Goal: Share content: Share content

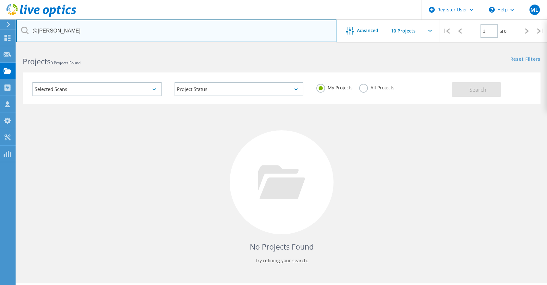
drag, startPoint x: 65, startPoint y: 31, endPoint x: 39, endPoint y: 32, distance: 26.4
click at [39, 32] on input "@[PERSON_NAME]" at bounding box center [176, 30] width 320 height 23
type input "@washoe"
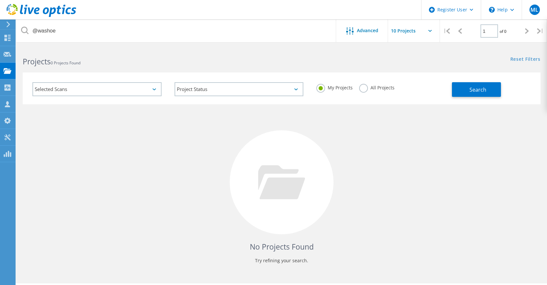
click at [361, 86] on label "All Projects" at bounding box center [376, 87] width 35 height 6
click at [0, 0] on input "All Projects" at bounding box center [0, 0] width 0 height 0
click at [468, 91] on button "Search" at bounding box center [476, 89] width 49 height 15
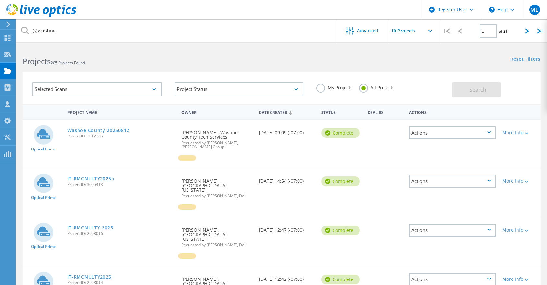
click at [527, 132] on div at bounding box center [526, 133] width 5 height 4
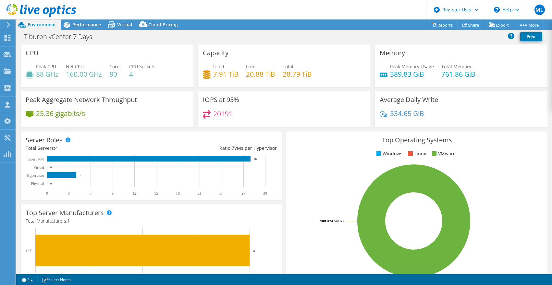
select select "USD"
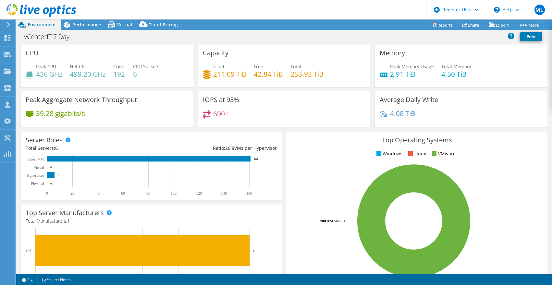
select select "USD"
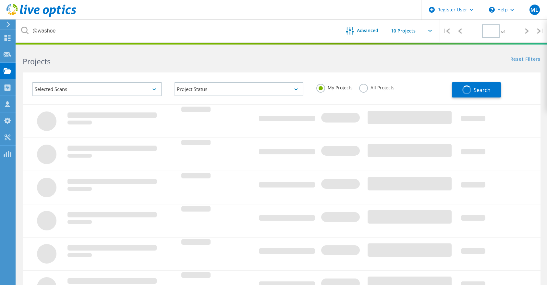
type input "1"
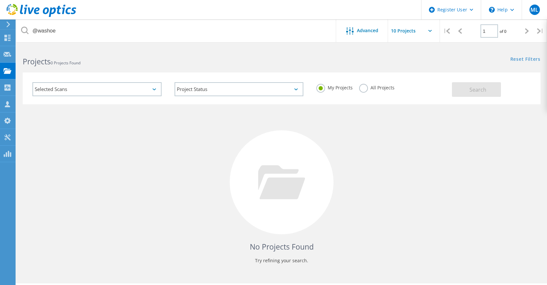
click at [372, 88] on label "All Projects" at bounding box center [376, 87] width 35 height 6
click at [0, 0] on input "All Projects" at bounding box center [0, 0] width 0 height 0
click at [486, 84] on button "Search" at bounding box center [476, 89] width 49 height 15
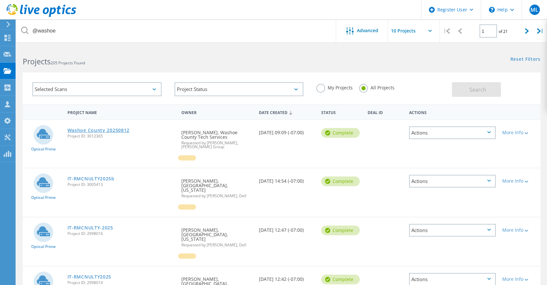
click at [112, 130] on link "Washoe County 20250812" at bounding box center [99, 130] width 62 height 5
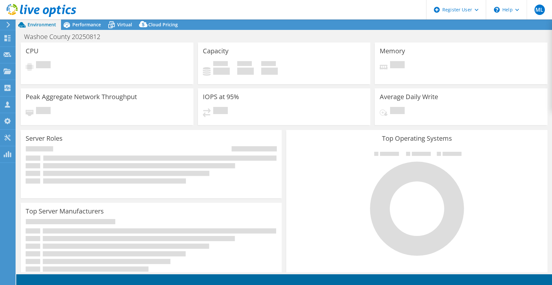
select select "USD"
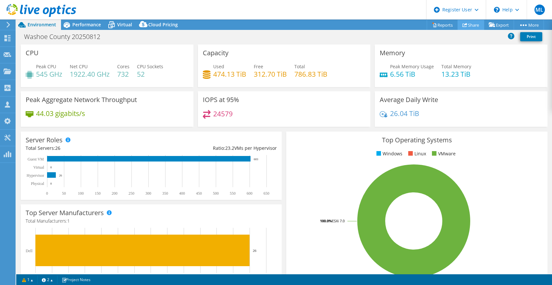
click at [472, 26] on link "Share" at bounding box center [471, 25] width 27 height 10
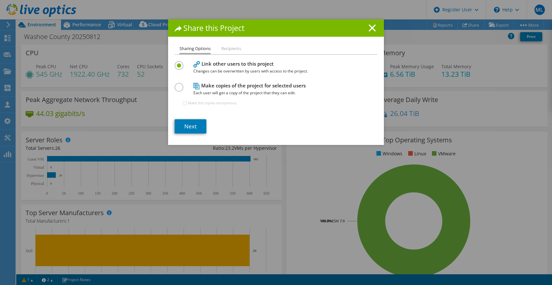
click at [176, 84] on label at bounding box center [180, 84] width 11 height 2
click at [0, 0] on input "radio" at bounding box center [0, 0] width 0 height 0
click at [184, 126] on link "Next" at bounding box center [191, 126] width 32 height 14
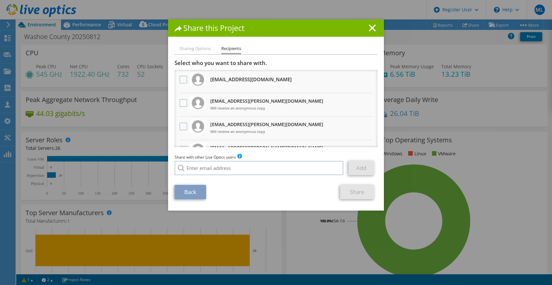
click at [370, 24] on div "Share this Project" at bounding box center [276, 27] width 216 height 17
click at [370, 30] on icon at bounding box center [372, 27] width 7 height 7
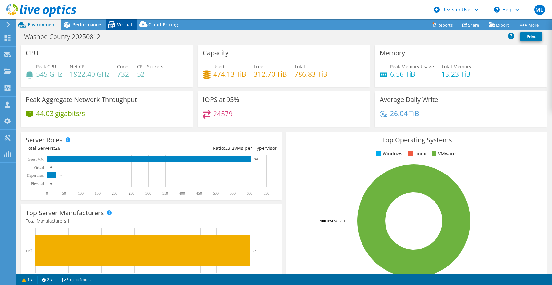
click at [119, 22] on span "Virtual" at bounding box center [124, 24] width 15 height 6
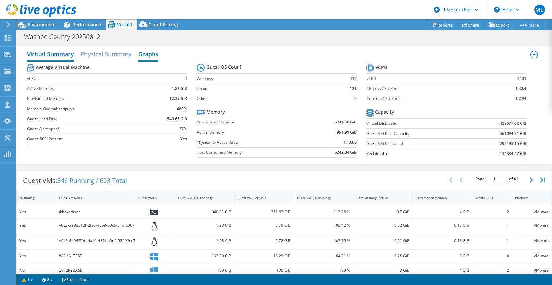
click at [144, 56] on h2 "Graphs" at bounding box center [148, 54] width 20 height 14
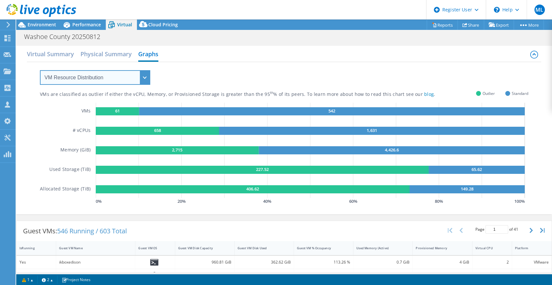
click at [77, 79] on select "VM Resource Distribution Provisioning Contrast Over Provisioning" at bounding box center [95, 77] width 110 height 15
select select "Over Provisioning"
click at [40, 70] on select "VM Resource Distribution Provisioning Contrast Over Provisioning" at bounding box center [95, 77] width 110 height 15
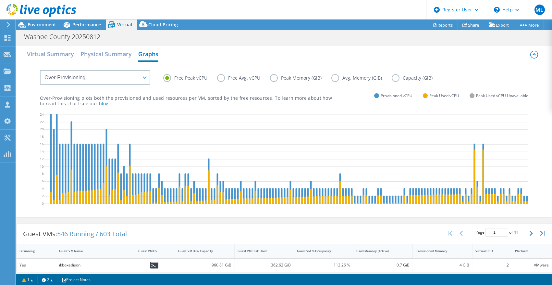
click at [279, 80] on label "Peak Memory (GiB)" at bounding box center [300, 78] width 61 height 8
click at [0, 0] on input "Peak Memory (GiB)" at bounding box center [0, 0] width 0 height 0
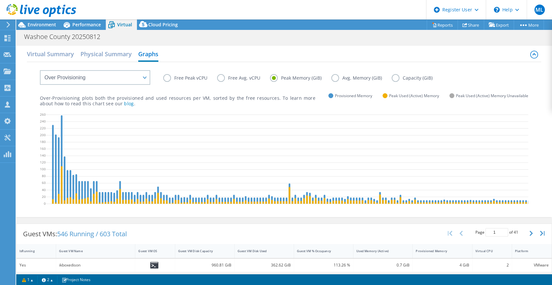
click at [168, 78] on label "Free Peak vCPU" at bounding box center [190, 78] width 54 height 8
click at [0, 0] on input "Free Peak vCPU" at bounding box center [0, 0] width 0 height 0
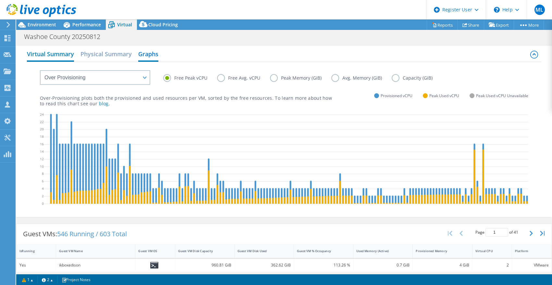
click at [43, 54] on h2 "Virtual Summary" at bounding box center [50, 54] width 47 height 14
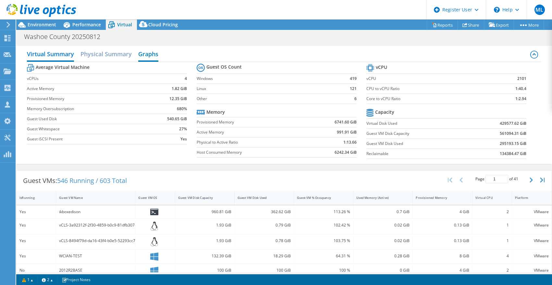
click at [143, 50] on h2 "Graphs" at bounding box center [148, 54] width 20 height 14
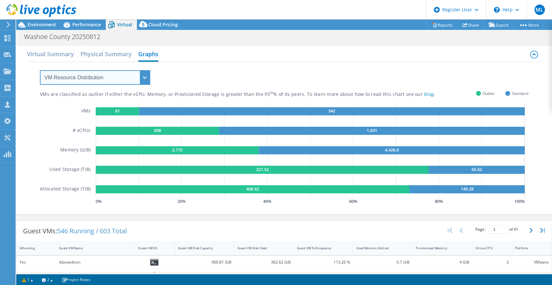
click at [103, 80] on select "VM Resource Distribution Provisioning Contrast Over Provisioning" at bounding box center [95, 77] width 110 height 15
click at [206, 60] on div "Virtual Summary Physical Summary Graphs" at bounding box center [284, 54] width 515 height 15
click at [150, 76] on div "VMs are classified as outlier if either the vCPU, Memory, or Provisioned Storag…" at bounding box center [284, 134] width 489 height 144
click at [144, 76] on select "VM Resource Distribution Provisioning Contrast Over Provisioning" at bounding box center [95, 77] width 110 height 15
select select "Over Provisioning"
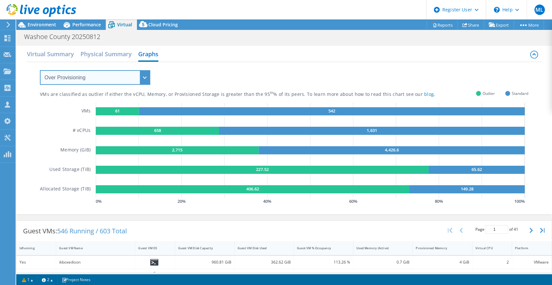
click at [40, 70] on select "VM Resource Distribution Provisioning Contrast Over Provisioning" at bounding box center [95, 77] width 110 height 15
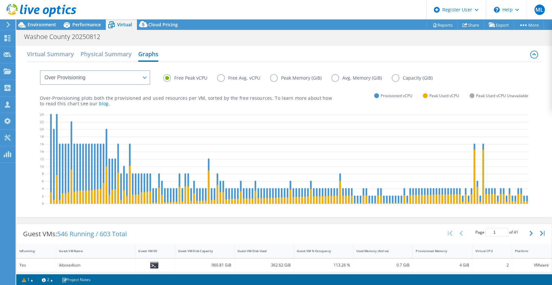
click at [278, 79] on label "Peak Memory (GiB)" at bounding box center [300, 78] width 61 height 8
click at [0, 0] on input "Peak Memory (GiB)" at bounding box center [0, 0] width 0 height 0
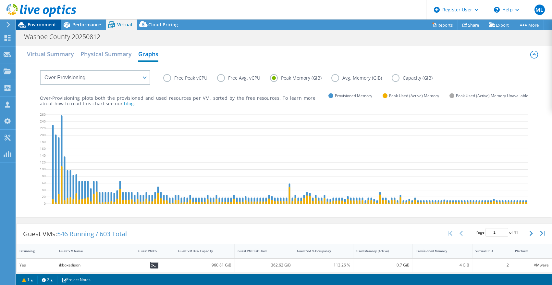
click at [42, 27] on span "Environment" at bounding box center [42, 24] width 29 height 6
